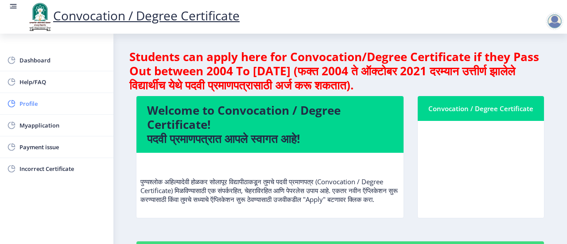
click at [31, 105] on span "Profile" at bounding box center [62, 103] width 87 height 11
select select
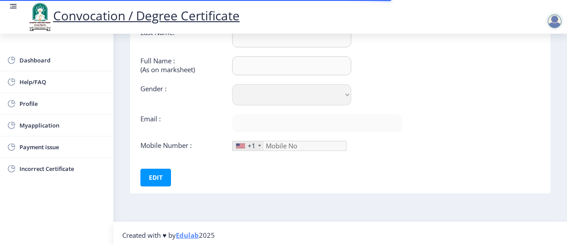
scroll to position [104, 0]
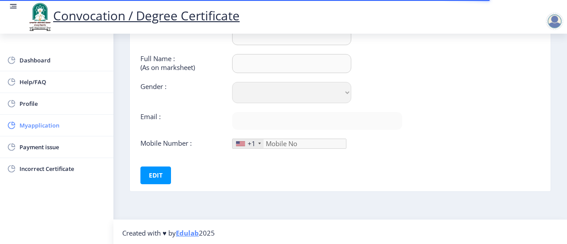
type input "[PERSON_NAME]"
type input "[PERSON_NAME] [PERSON_NAME]"
select select "[DEMOGRAPHIC_DATA]"
type input "[EMAIL_ADDRESS][DOMAIN_NAME]"
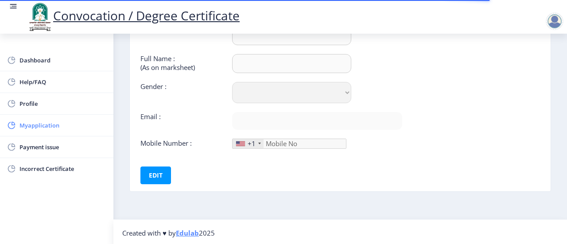
type input "7507803365"
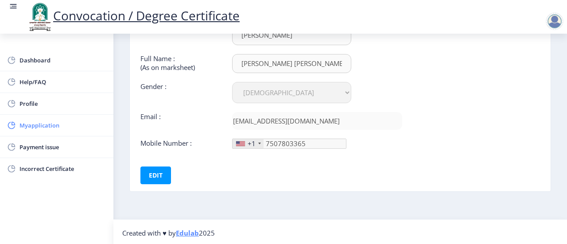
click at [46, 123] on span "Myapplication" at bounding box center [62, 125] width 87 height 11
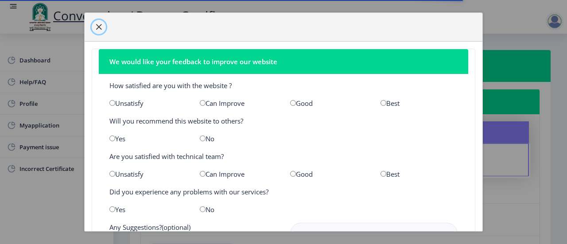
click at [99, 26] on span "button" at bounding box center [98, 26] width 7 height 7
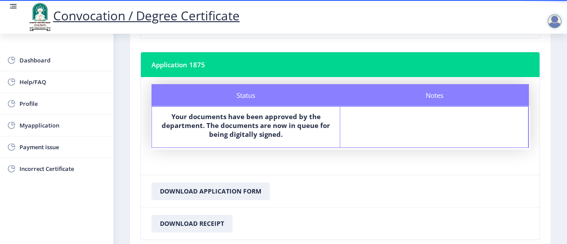
scroll to position [862, 0]
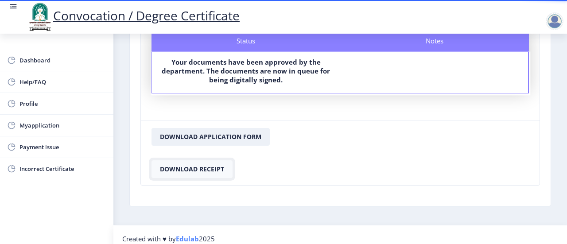
click at [203, 167] on button "Download Receipt" at bounding box center [191, 169] width 81 height 18
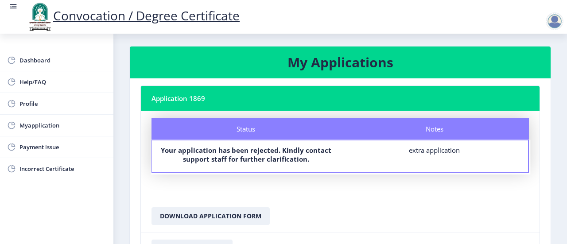
scroll to position [0, 0]
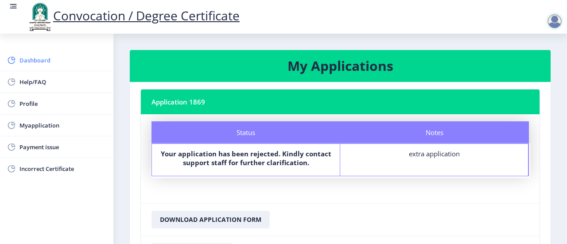
click at [22, 60] on span "Dashboard" at bounding box center [62, 60] width 87 height 11
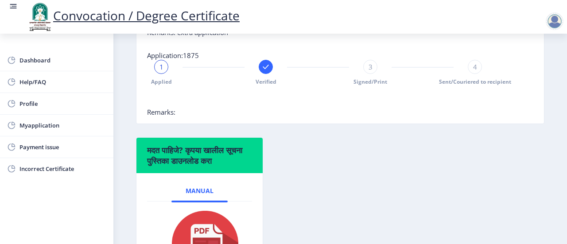
scroll to position [531, 0]
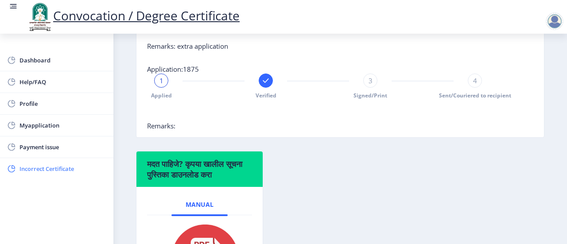
click at [32, 168] on span "Incorrect Certificate" at bounding box center [62, 168] width 87 height 11
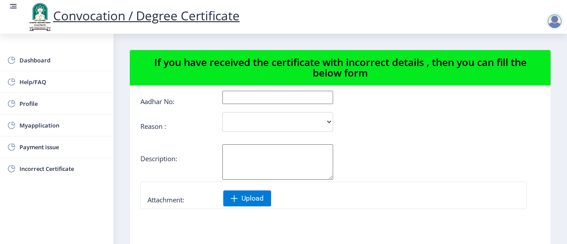
scroll to position [24, 0]
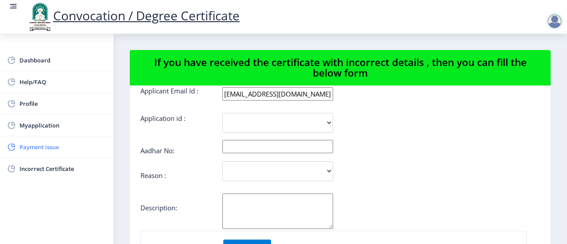
click at [62, 152] on link "Payment issue" at bounding box center [56, 146] width 113 height 21
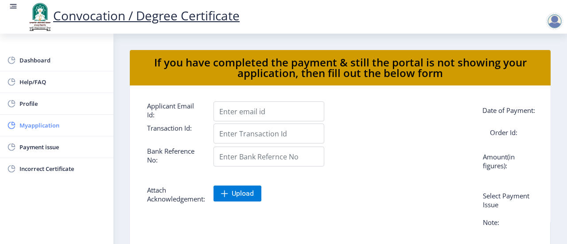
click at [61, 126] on span "Myapplication" at bounding box center [62, 125] width 87 height 11
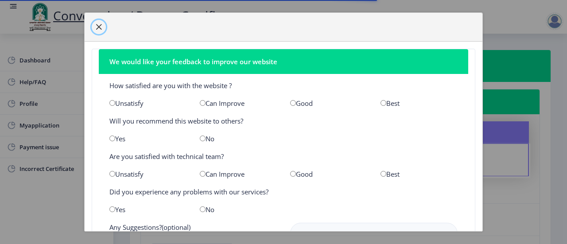
click at [94, 26] on button "button" at bounding box center [99, 27] width 14 height 14
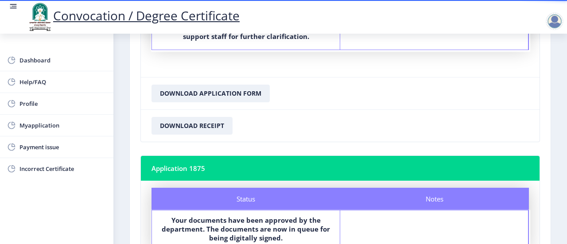
scroll to position [552, 0]
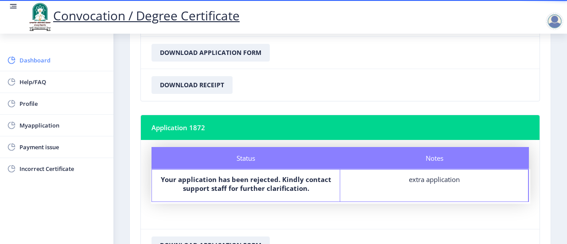
click at [44, 62] on span "Dashboard" at bounding box center [62, 60] width 87 height 11
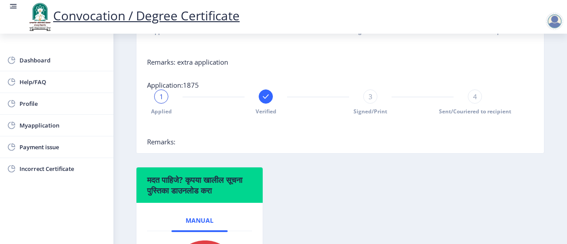
scroll to position [515, 0]
click at [19, 125] on span "Myapplication" at bounding box center [62, 125] width 87 height 11
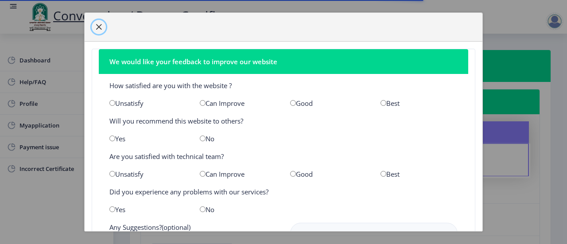
click at [98, 25] on span "button" at bounding box center [98, 26] width 7 height 7
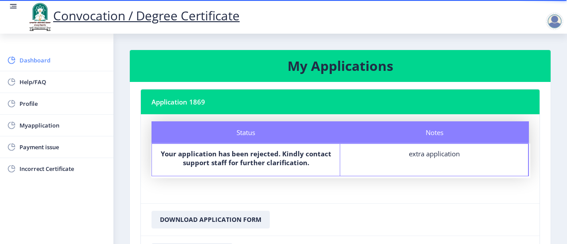
click at [47, 61] on span "Dashboard" at bounding box center [62, 60] width 87 height 11
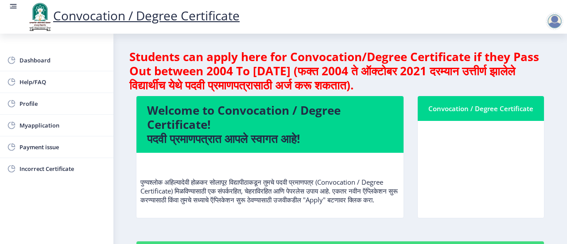
click at [555, 21] on div at bounding box center [554, 21] width 18 height 18
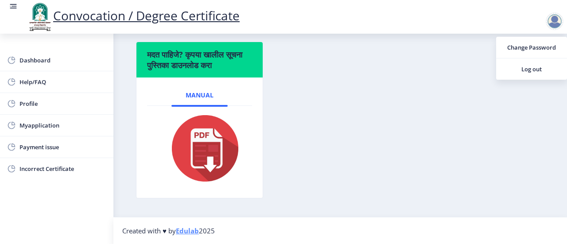
scroll to position [515, 0]
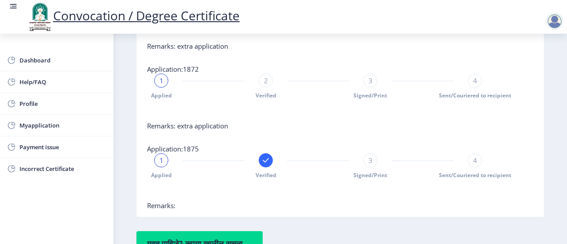
scroll to position [471, 0]
